Goal: Information Seeking & Learning: Stay updated

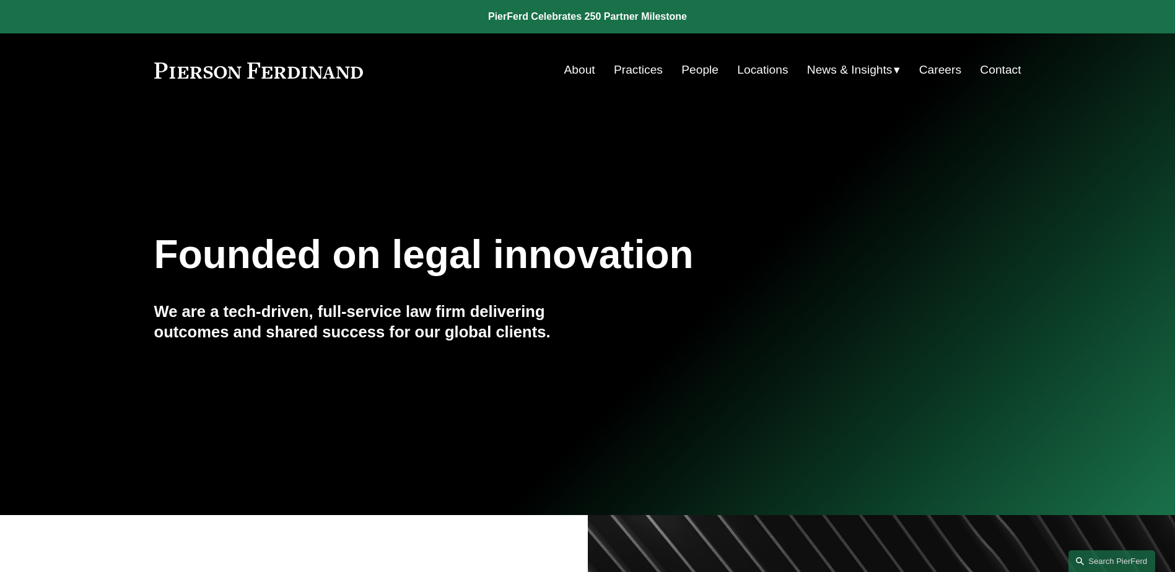
click at [0, 0] on span "News" at bounding box center [0, 0] width 0 height 0
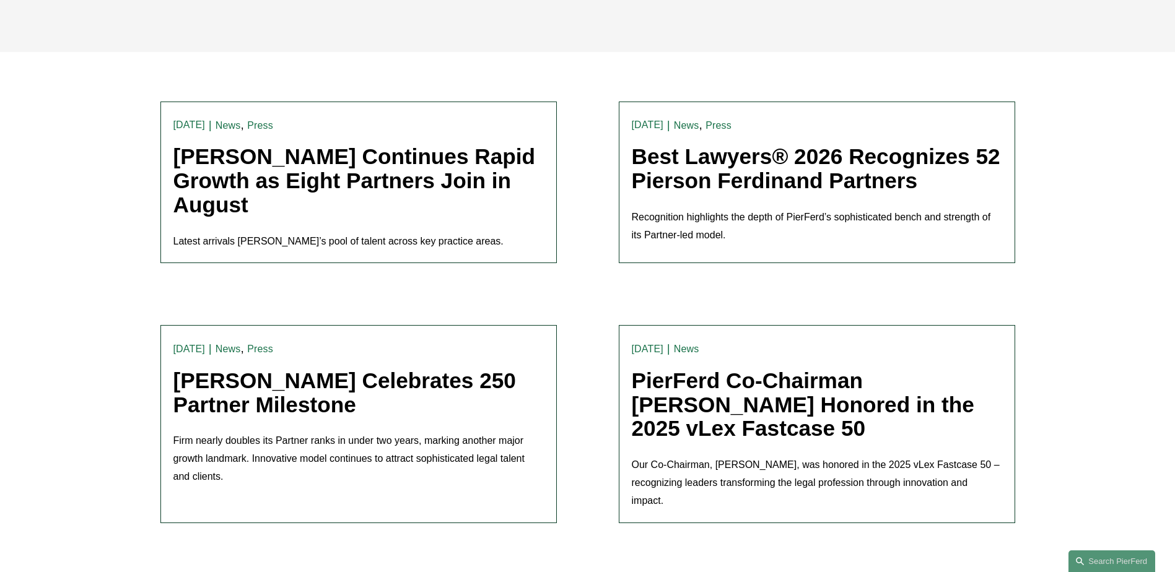
scroll to position [310, 0]
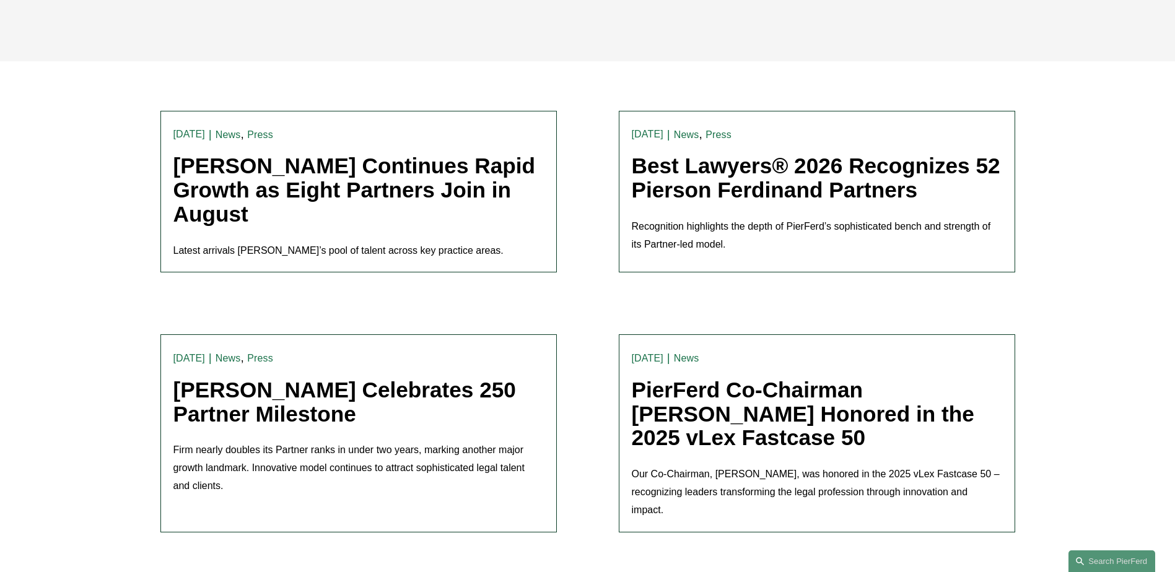
click at [686, 196] on link "Best Lawyers® 2026 Recognizes 52 Pierson Ferdinand Partners" at bounding box center [816, 178] width 369 height 48
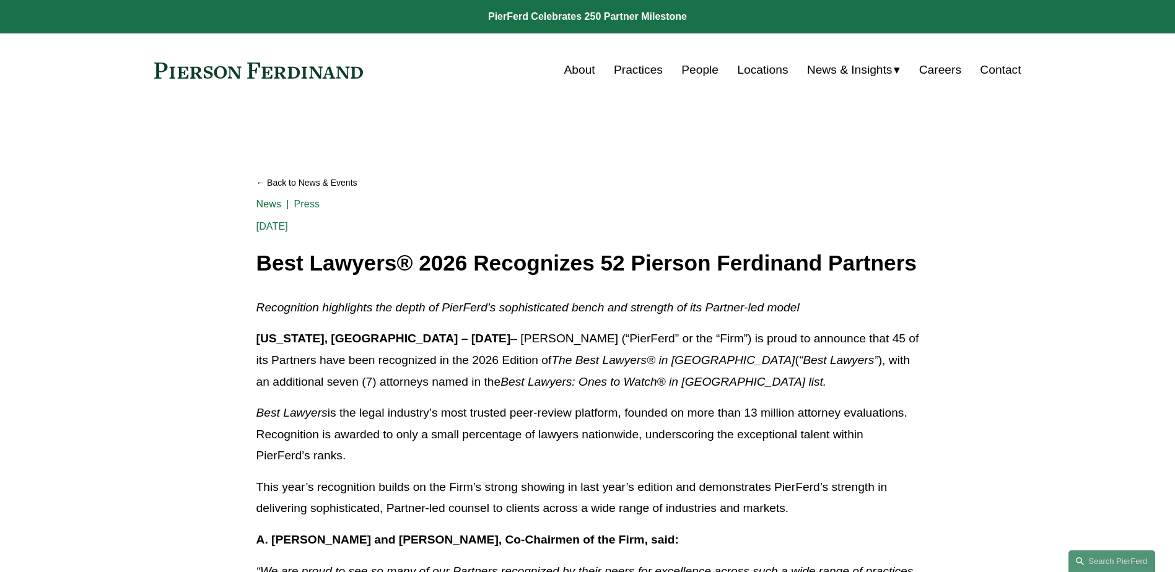
click at [440, 349] on p "[US_STATE], [GEOGRAPHIC_DATA] – [DATE] – [PERSON_NAME] (“PierFerd” or the “Firm…" at bounding box center [587, 360] width 663 height 64
